Goal: Information Seeking & Learning: Learn about a topic

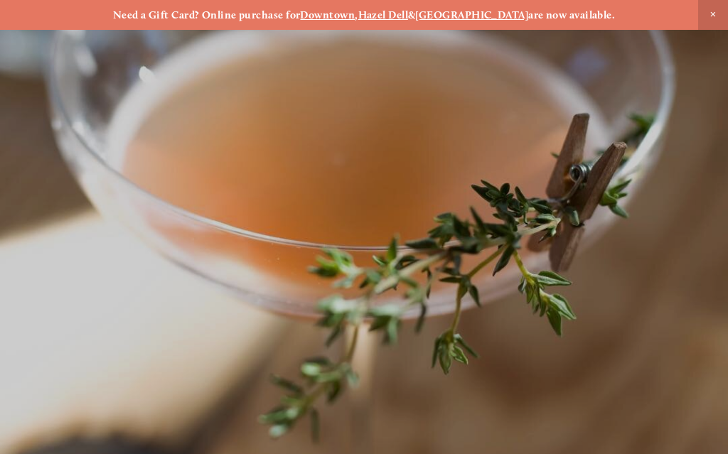
click at [551, 128] on p "[STREET_ADDRESS] [STREET_ADDRESS] [GEOGRAPHIC_DATA], [GEOGRAPHIC_DATA] [STREET_…" at bounding box center [364, 159] width 510 height 67
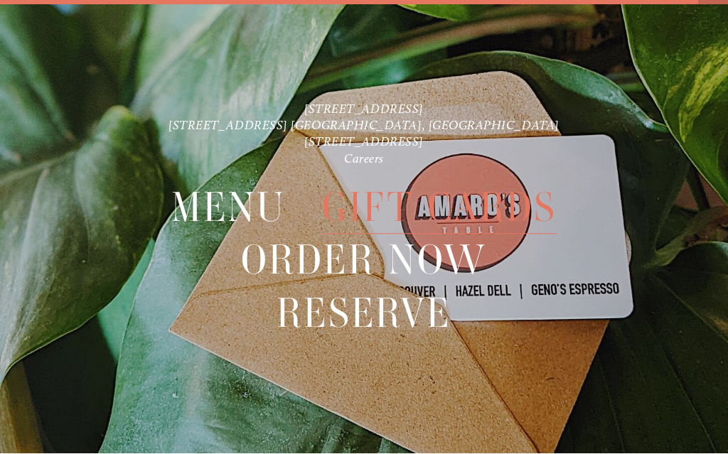
scroll to position [30, 0]
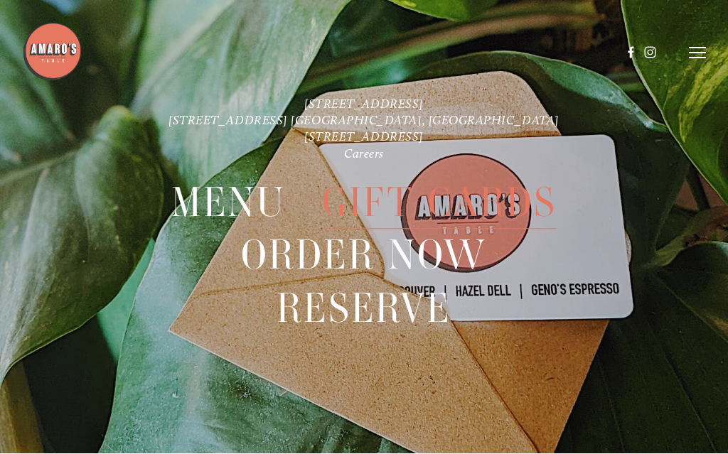
click at [258, 199] on span "Menu" at bounding box center [228, 203] width 115 height 53
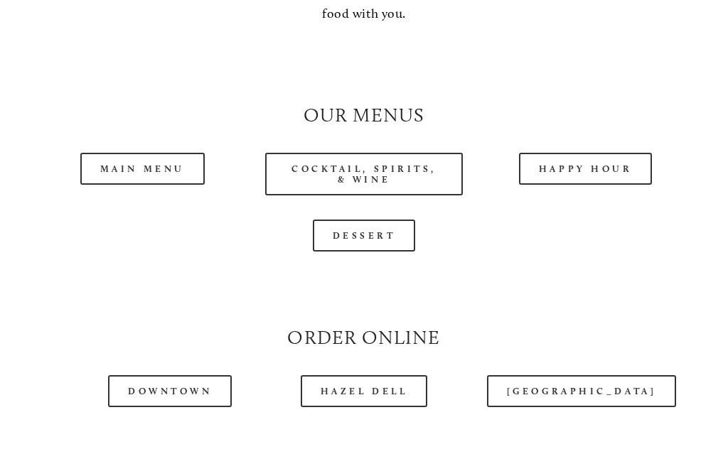
scroll to position [1178, 0]
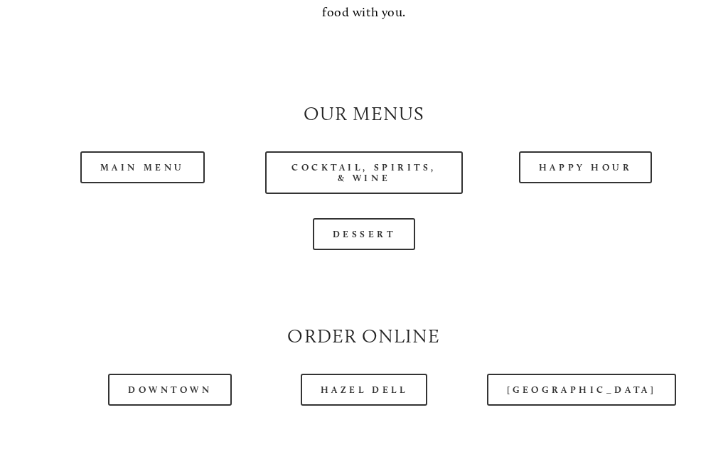
click at [167, 152] on link "Main Menu" at bounding box center [142, 168] width 124 height 32
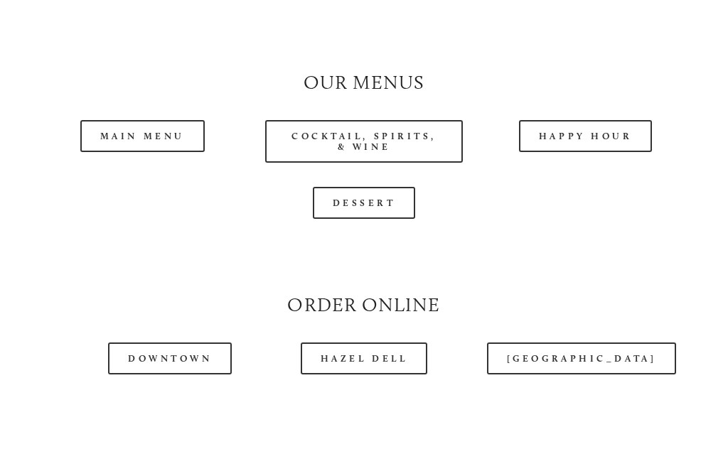
click at [569, 356] on link "[GEOGRAPHIC_DATA]" at bounding box center [581, 359] width 189 height 32
